Goal: Find specific page/section: Find specific page/section

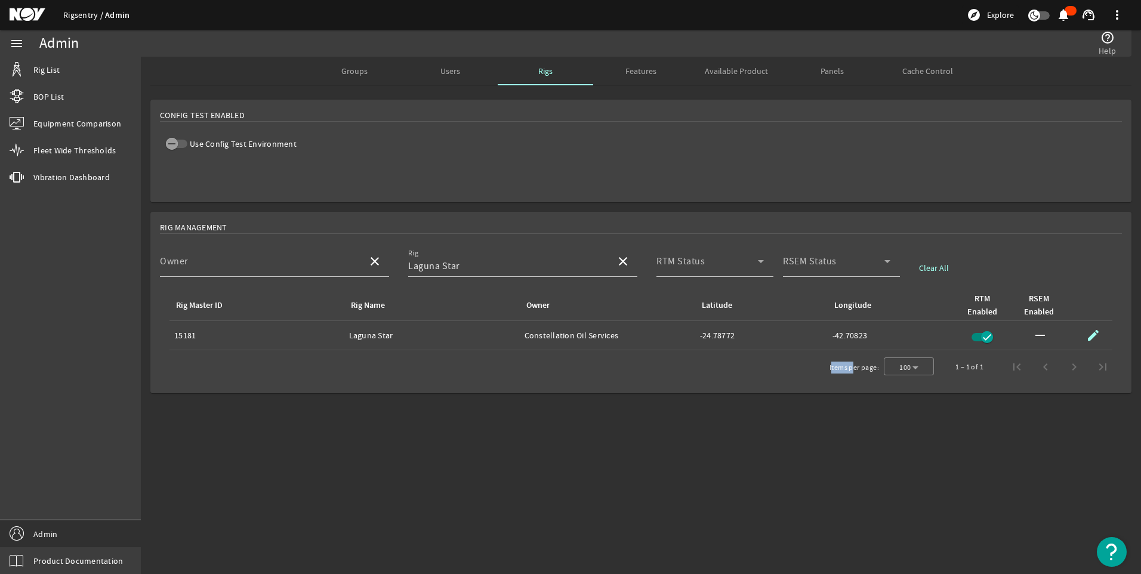
click at [82, 19] on link "Rigsentry" at bounding box center [84, 15] width 42 height 11
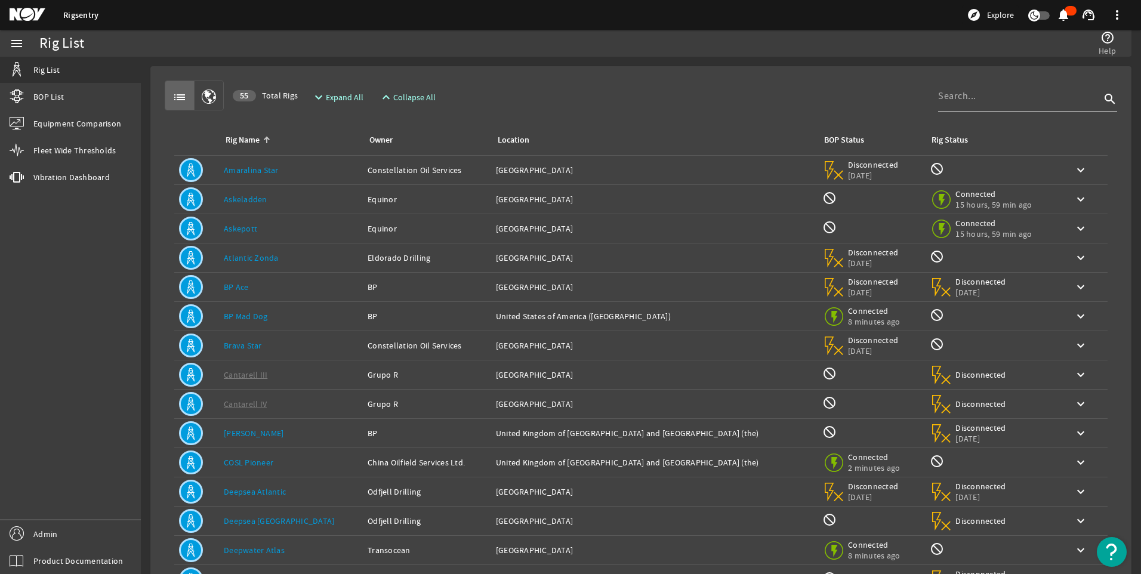
scroll to position [87, 0]
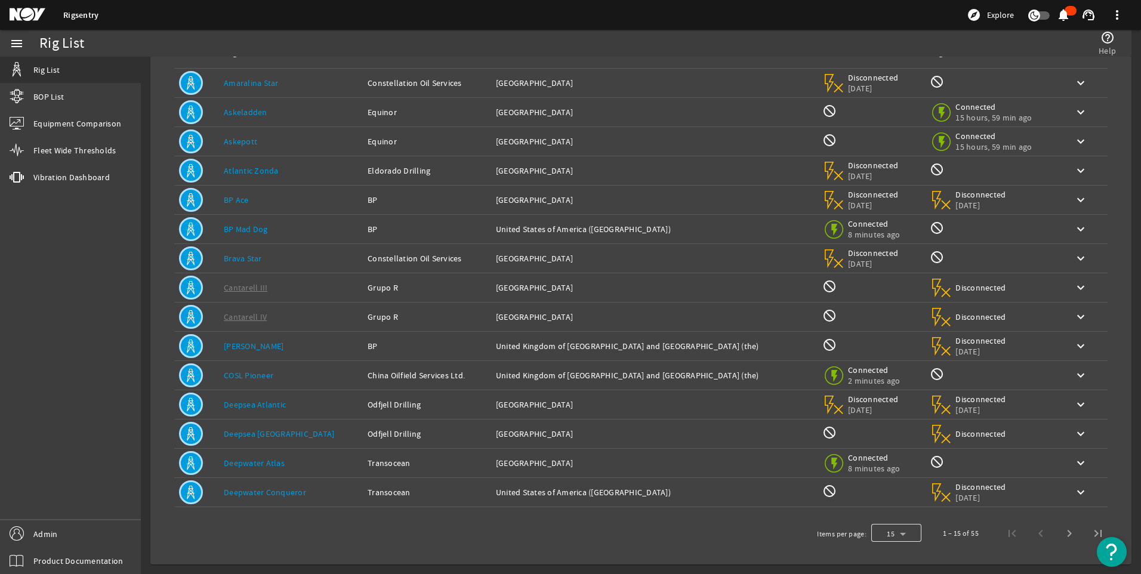
click at [895, 534] on div at bounding box center [896, 533] width 50 height 29
click at [887, 505] on mat-option "25" at bounding box center [887, 502] width 50 height 29
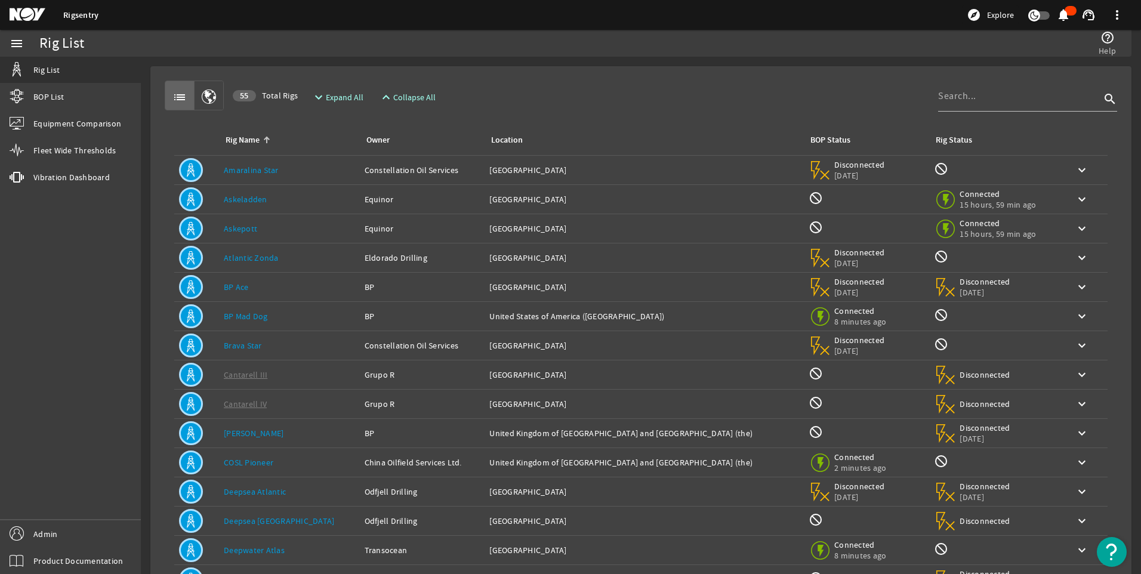
scroll to position [380, 0]
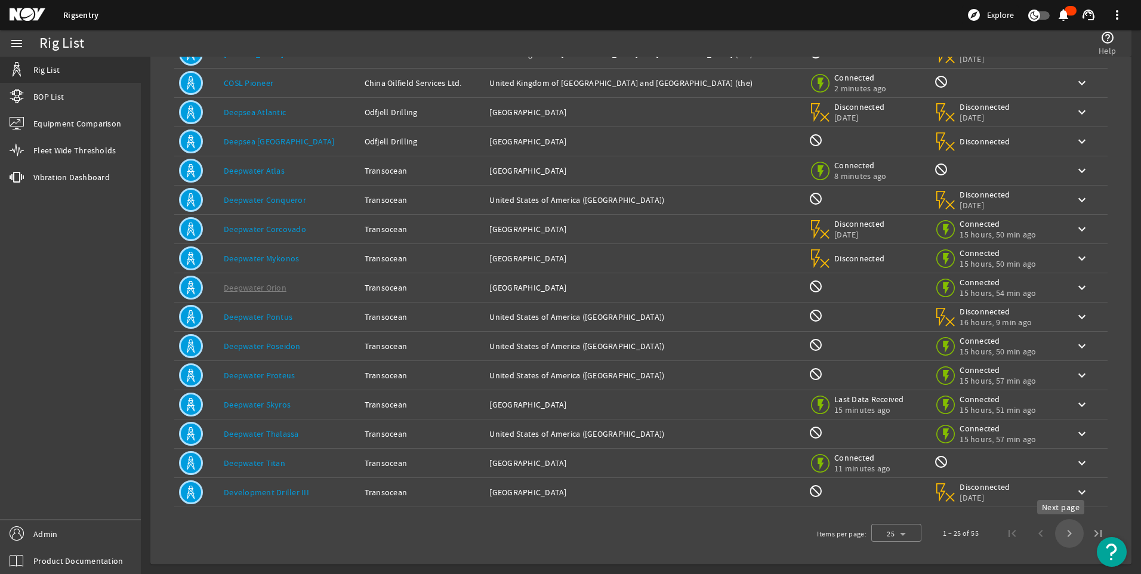
click at [1055, 533] on span "Next page" at bounding box center [1069, 533] width 29 height 29
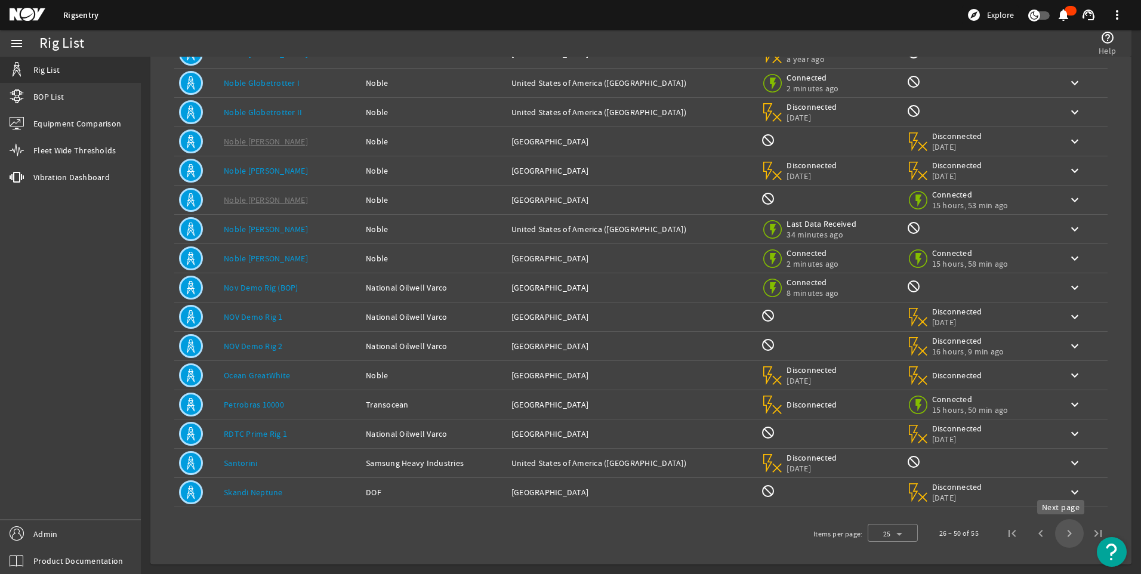
click at [1065, 535] on span "Next page" at bounding box center [1069, 533] width 29 height 29
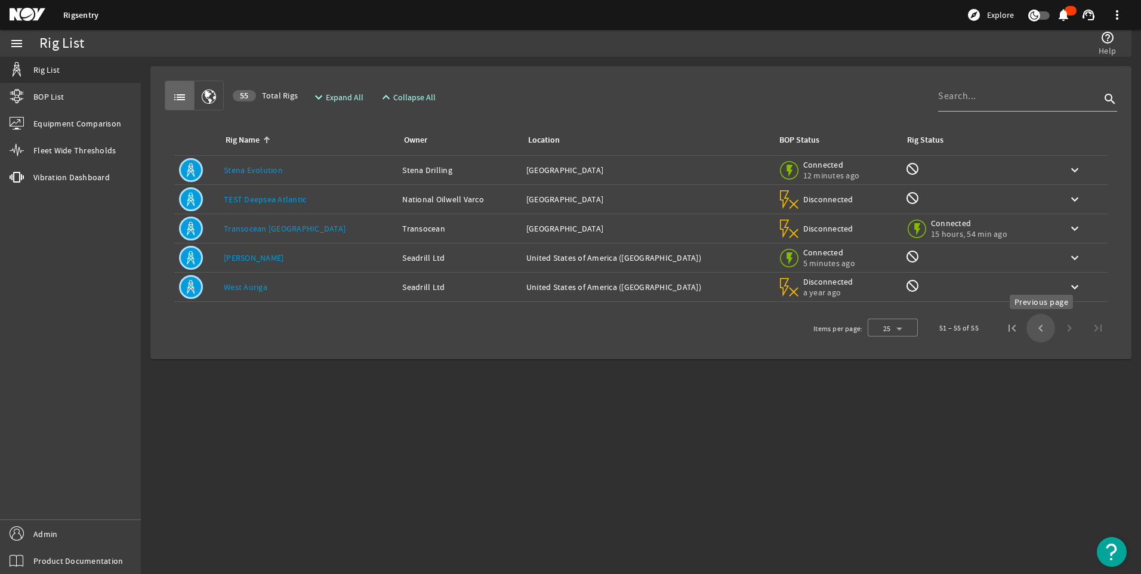
click at [1041, 332] on span "Previous page" at bounding box center [1040, 328] width 29 height 29
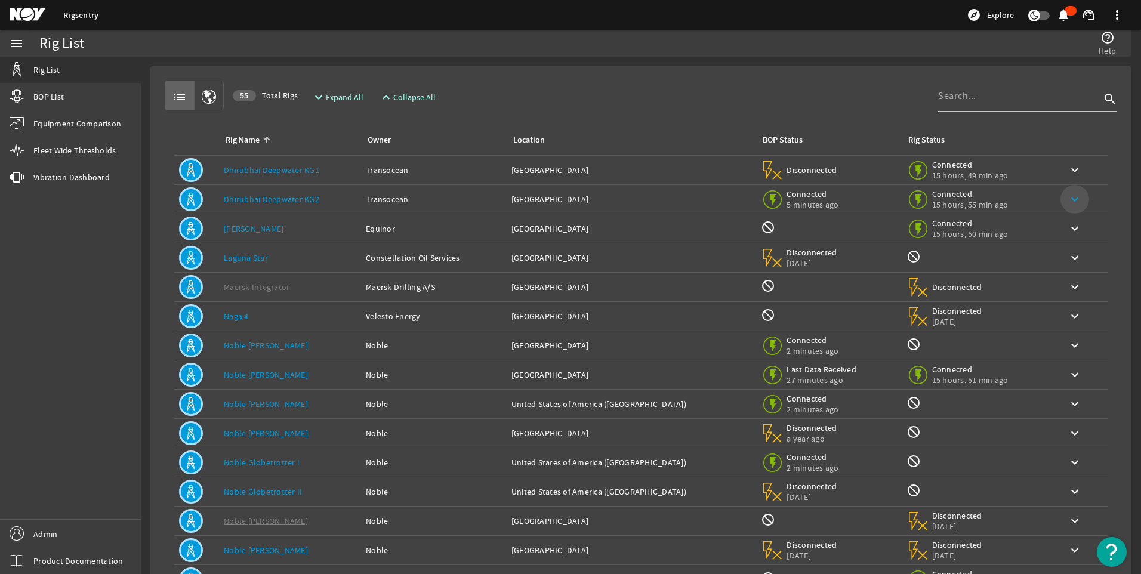
click at [1068, 198] on mat-icon "keyboard_arrow_down" at bounding box center [1075, 199] width 14 height 14
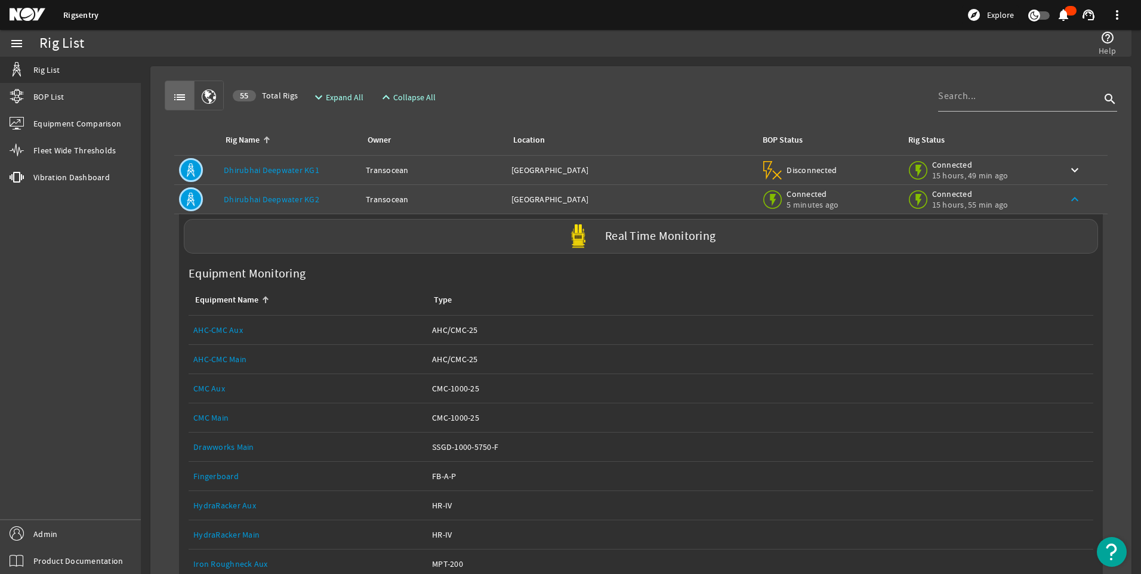
click at [1068, 198] on mat-icon "keyboard_arrow_up" at bounding box center [1075, 199] width 14 height 14
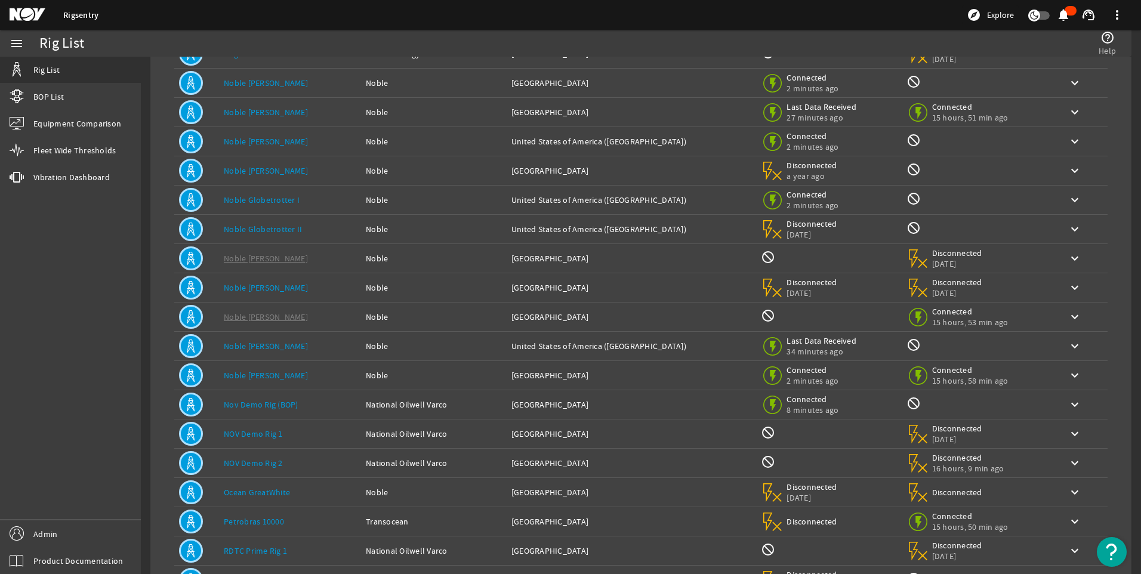
scroll to position [263, 0]
